Goal: Task Accomplishment & Management: Manage account settings

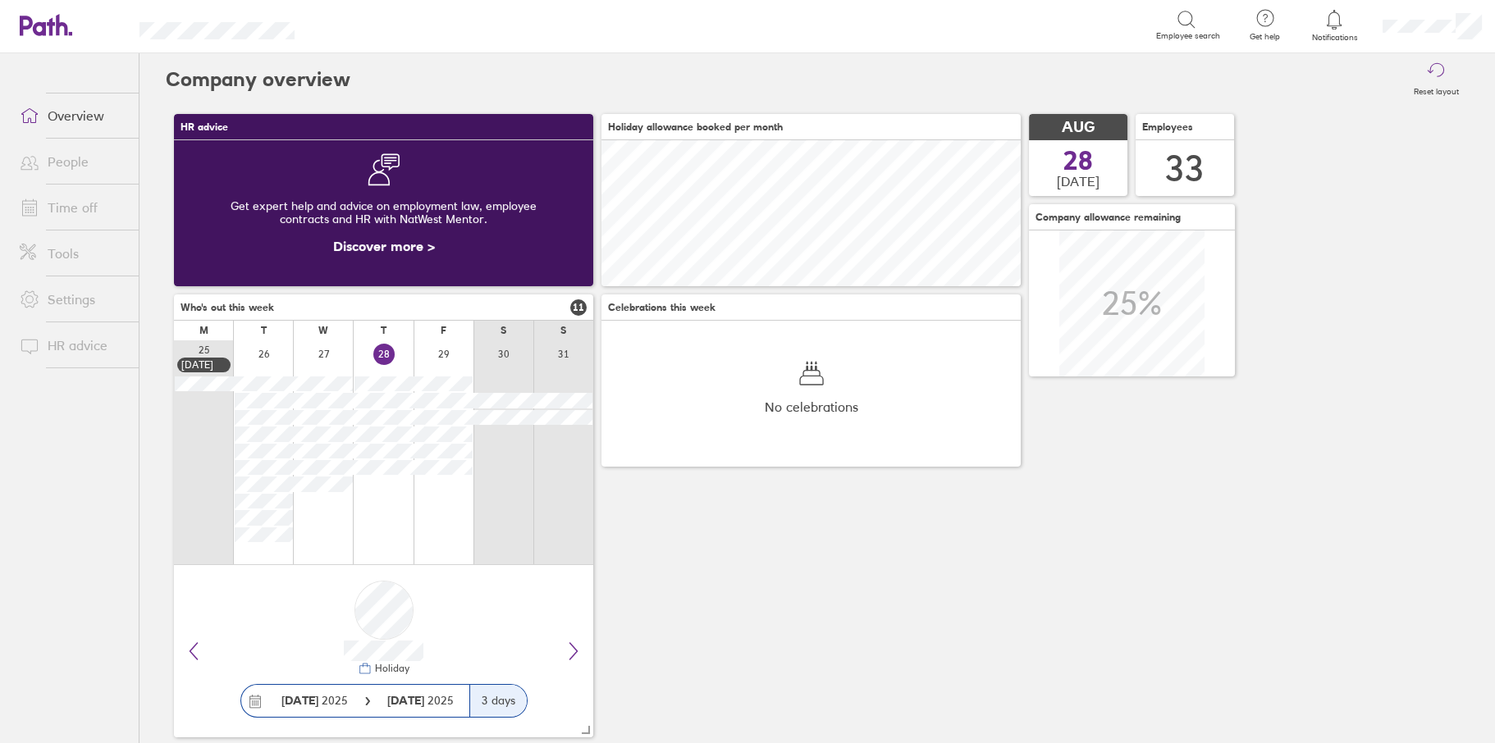
scroll to position [146, 418]
click at [67, 199] on link "Time off" at bounding box center [73, 207] width 132 height 33
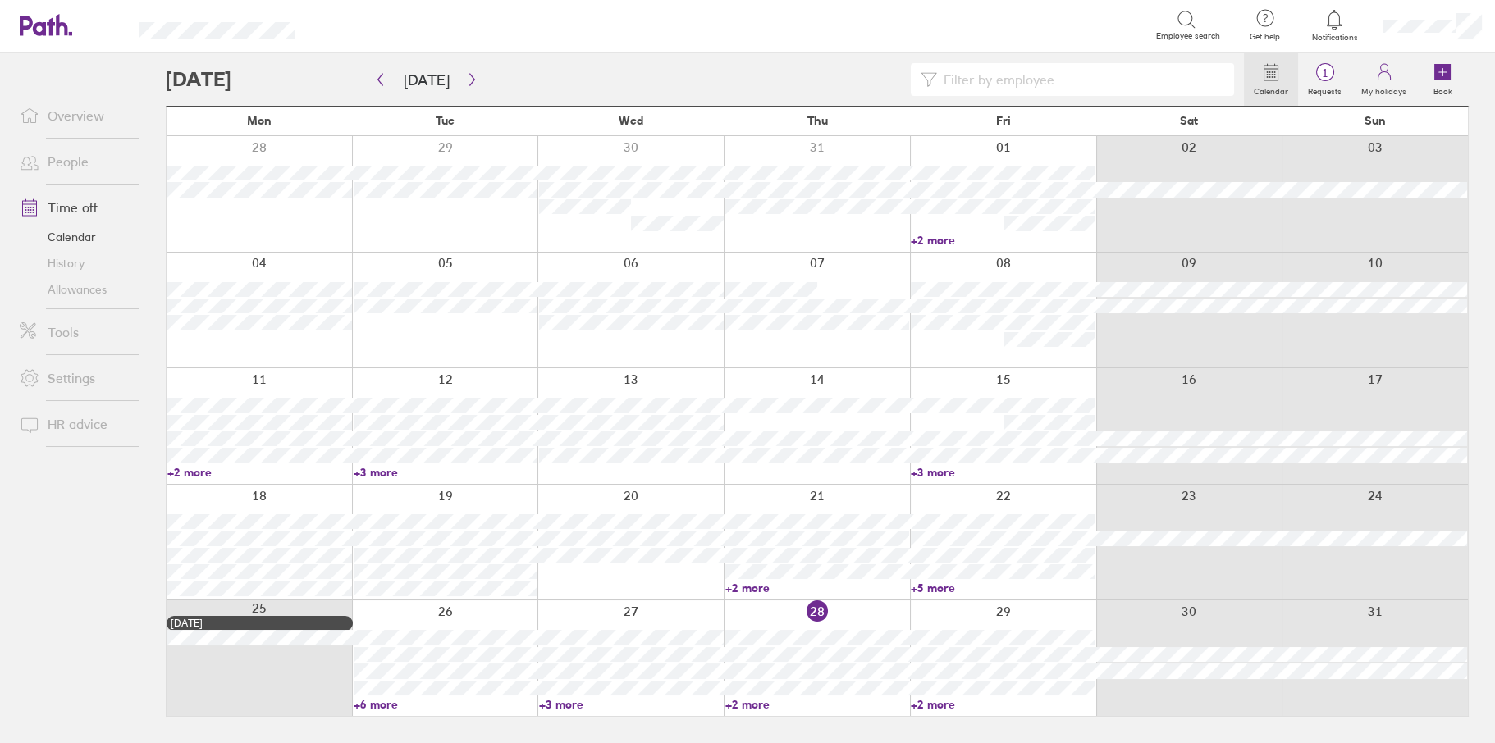
click at [979, 80] on input at bounding box center [1080, 79] width 287 height 31
type input "finlay"
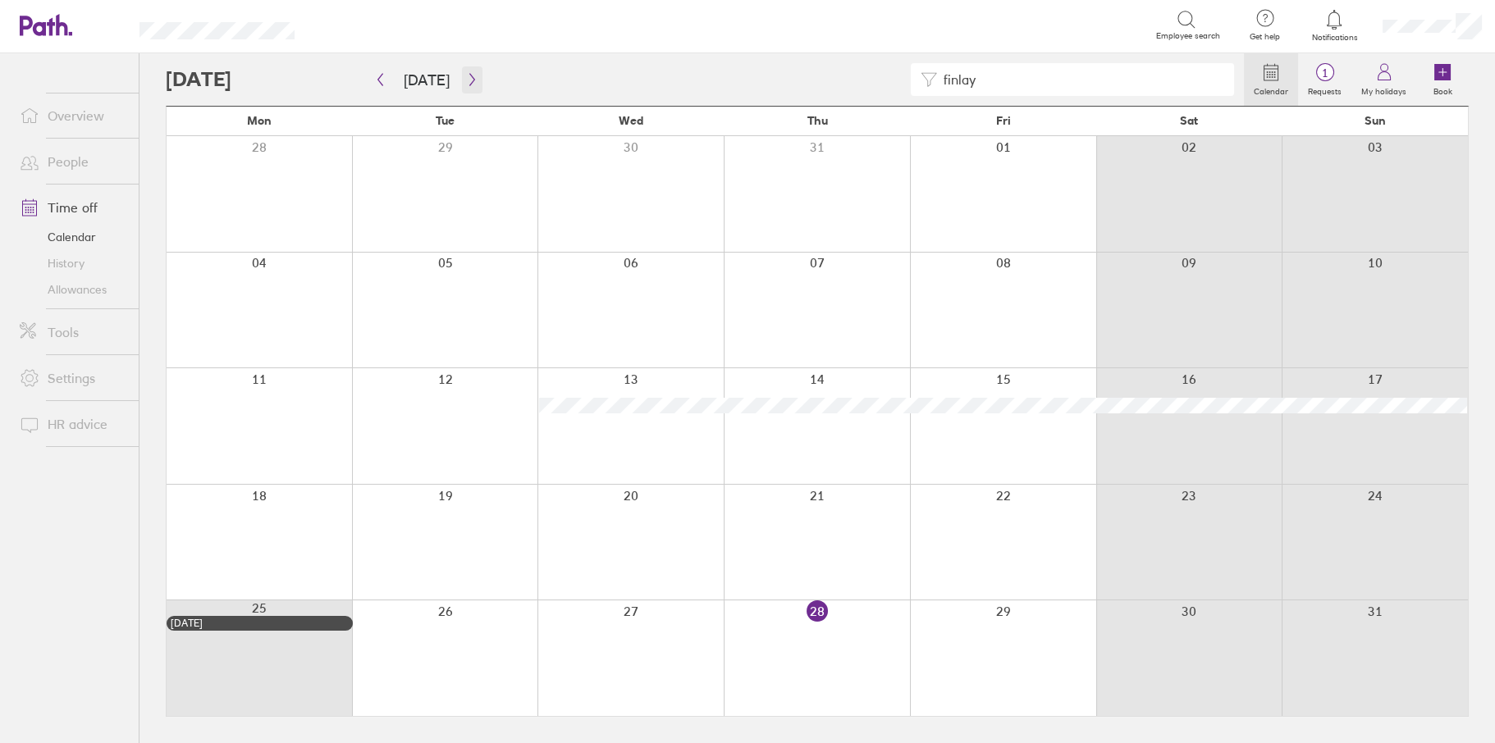
click at [468, 75] on icon "button" at bounding box center [472, 79] width 12 height 13
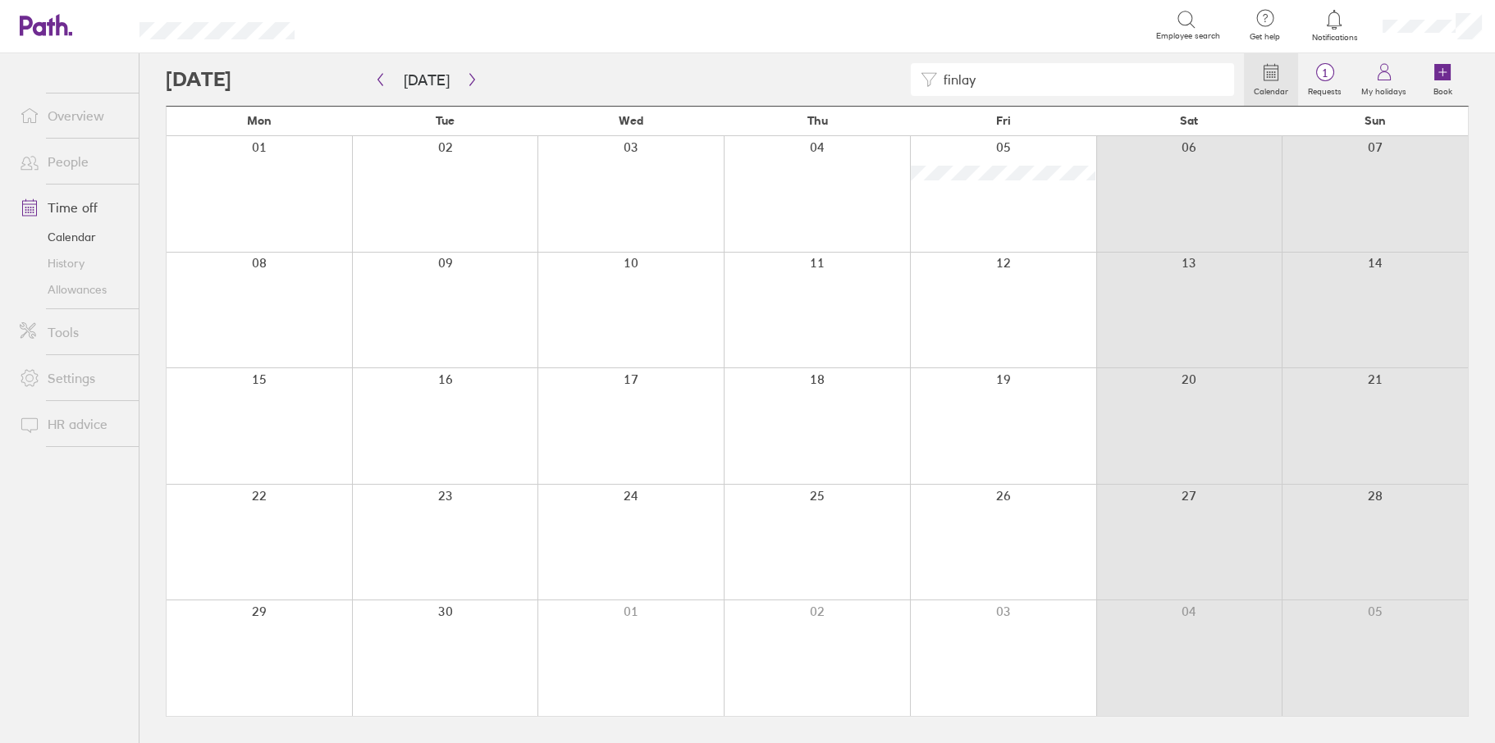
click at [70, 213] on link "Time off" at bounding box center [73, 207] width 132 height 33
